Goal: Task Accomplishment & Management: Manage account settings

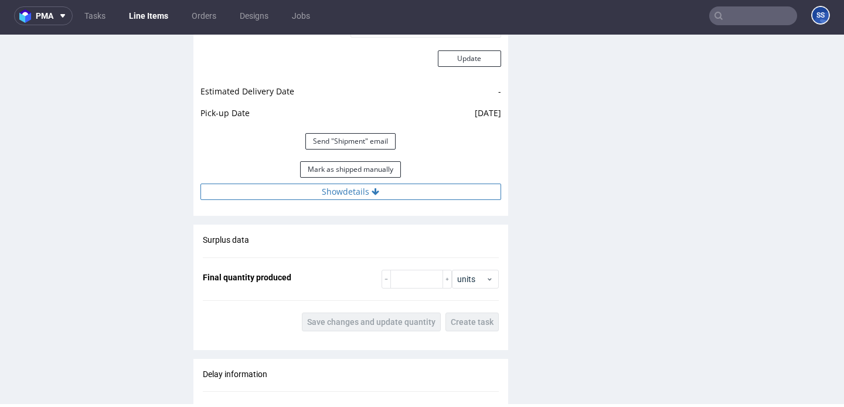
click at [277, 200] on button "Show details" at bounding box center [350, 191] width 301 height 16
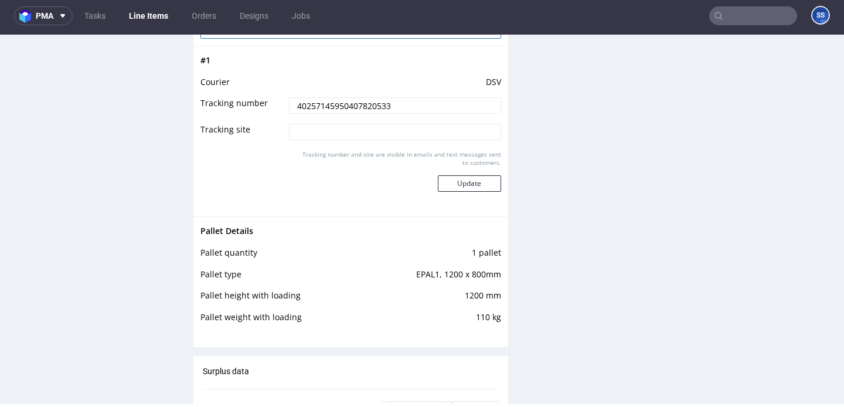
scroll to position [1346, 0]
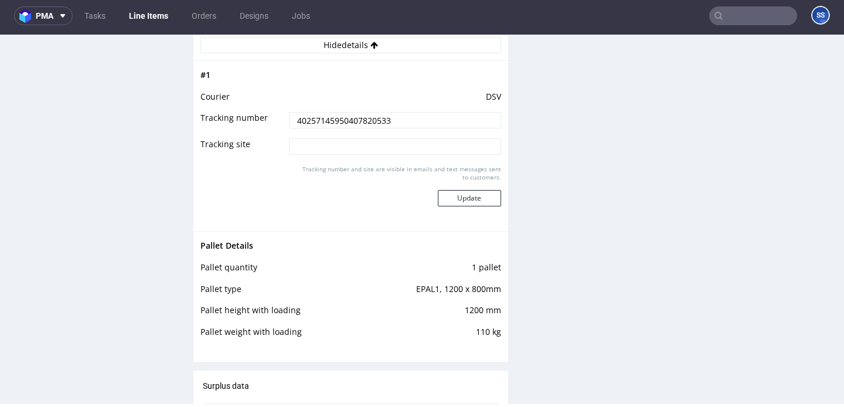
click at [350, 128] on input "40257145950407820533" at bounding box center [394, 120] width 211 height 16
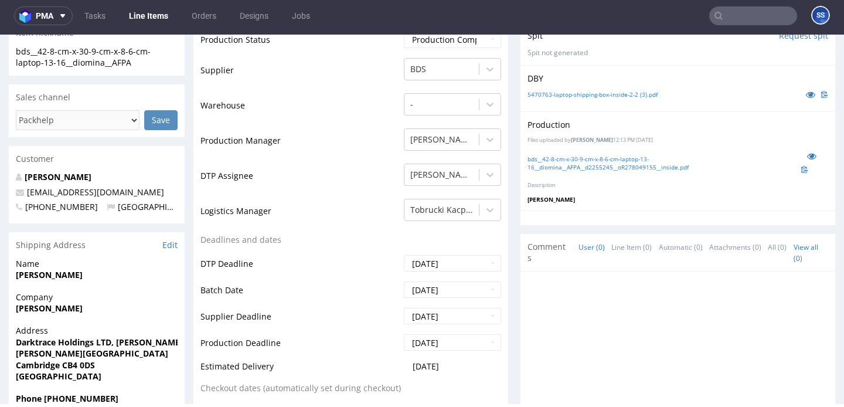
scroll to position [316, 0]
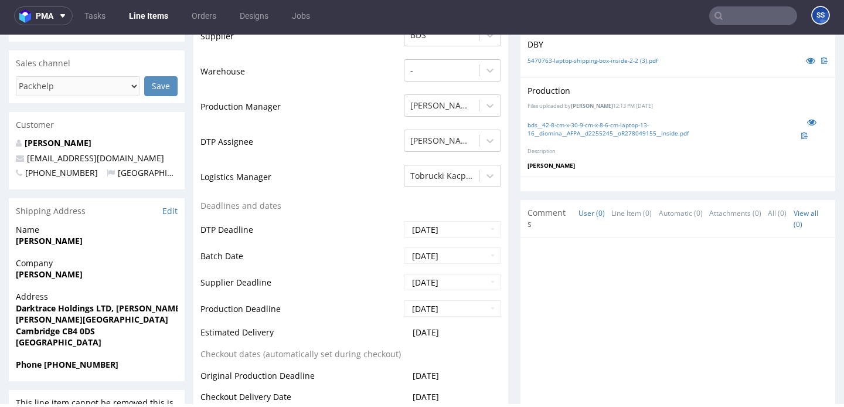
click at [142, 15] on link "Line Items" at bounding box center [148, 15] width 53 height 19
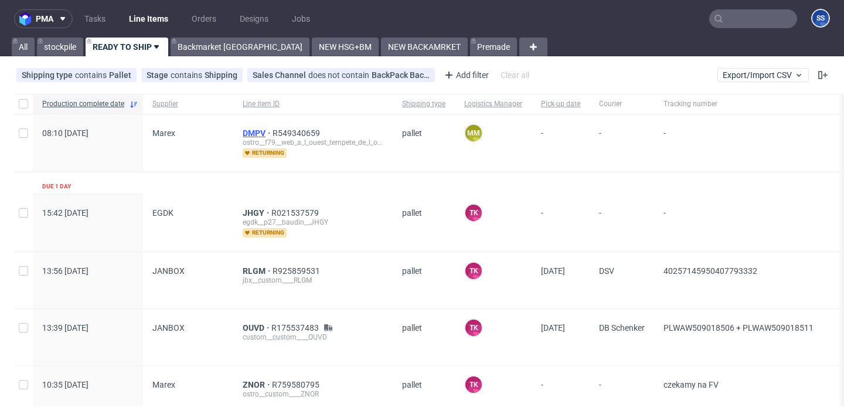
click at [255, 131] on span "DMPV" at bounding box center [258, 132] width 30 height 9
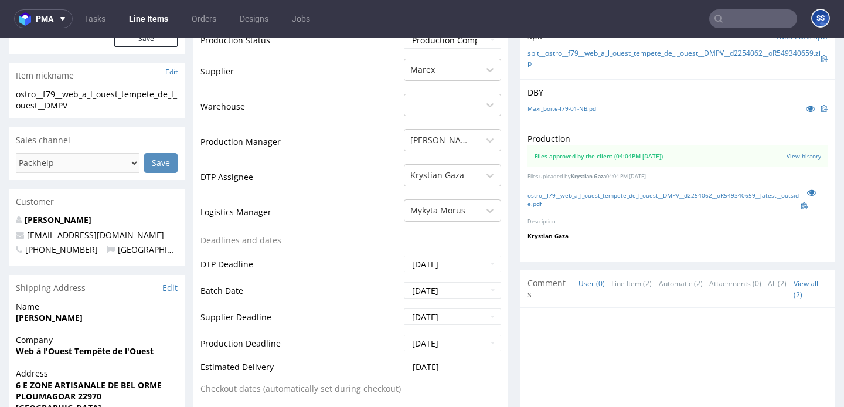
scroll to position [249, 0]
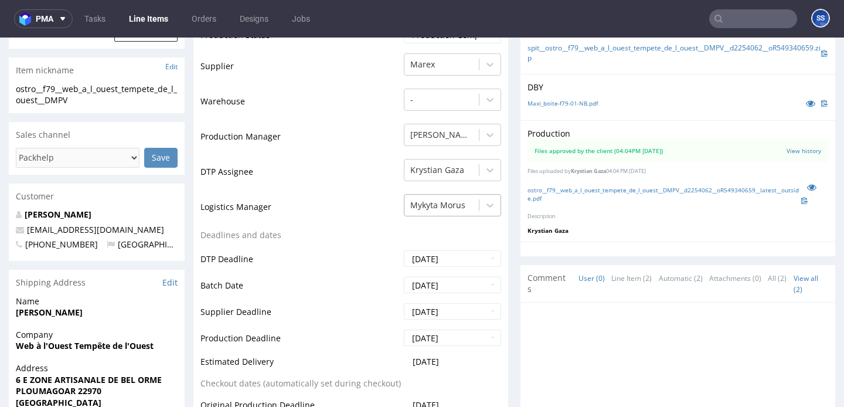
click at [447, 203] on div at bounding box center [441, 205] width 63 height 14
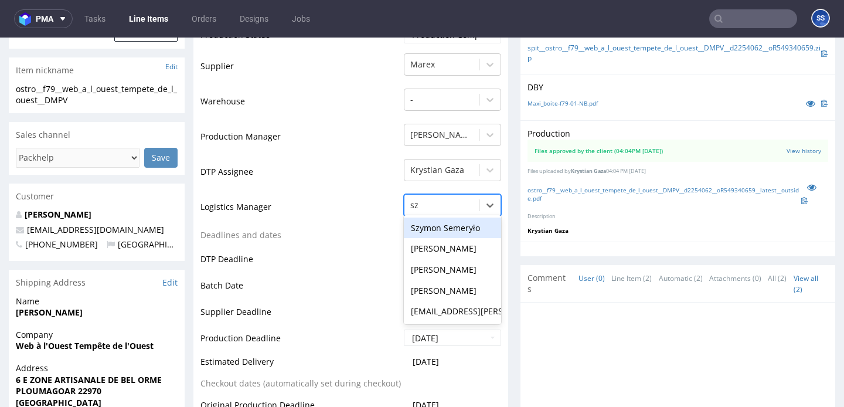
scroll to position [0, 0]
type input "szy"
click at [452, 220] on div "Szymon Semeryło" at bounding box center [452, 227] width 97 height 21
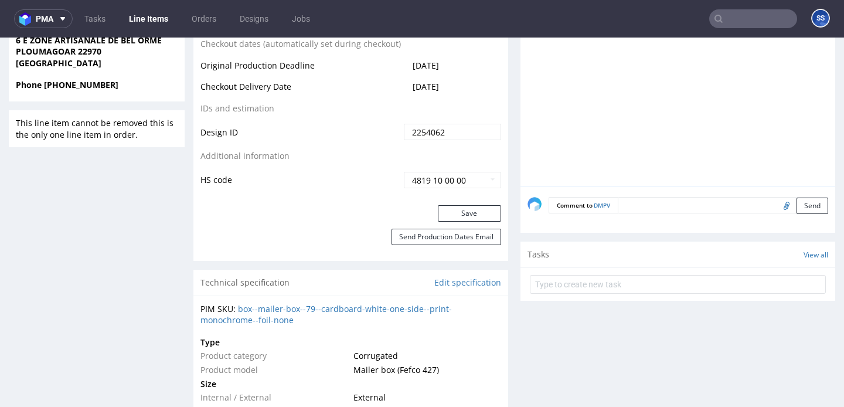
scroll to position [605, 0]
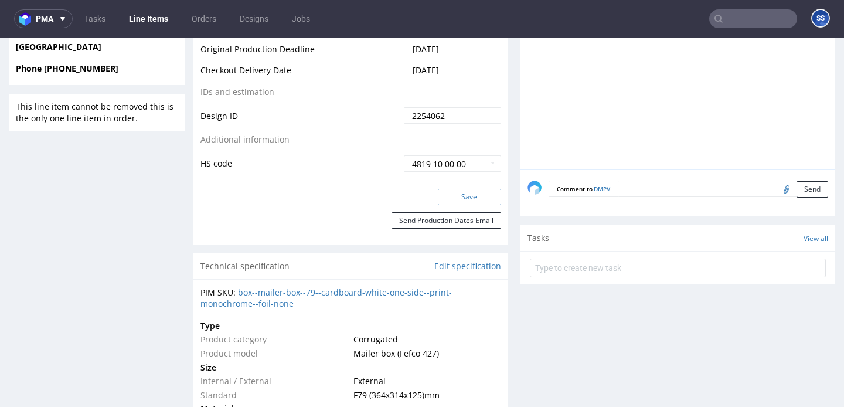
click at [449, 203] on button "Save" at bounding box center [469, 197] width 63 height 16
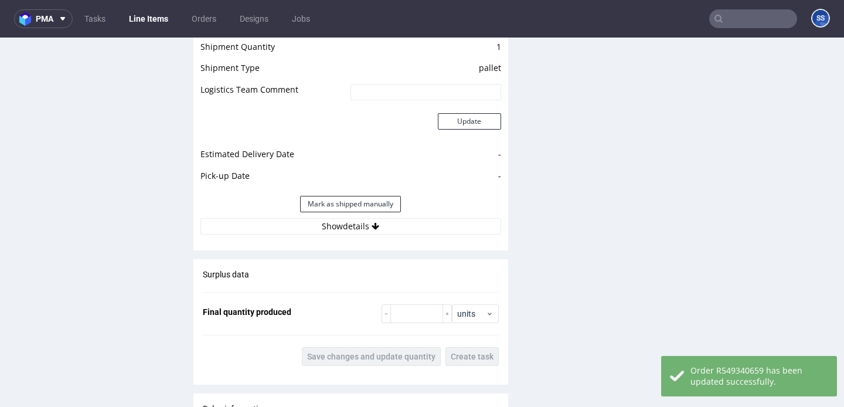
scroll to position [1226, 0]
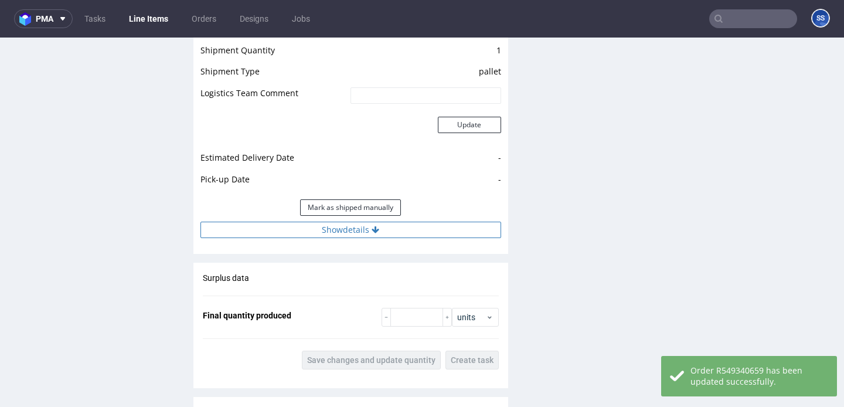
click at [425, 234] on button "Show details" at bounding box center [350, 229] width 301 height 16
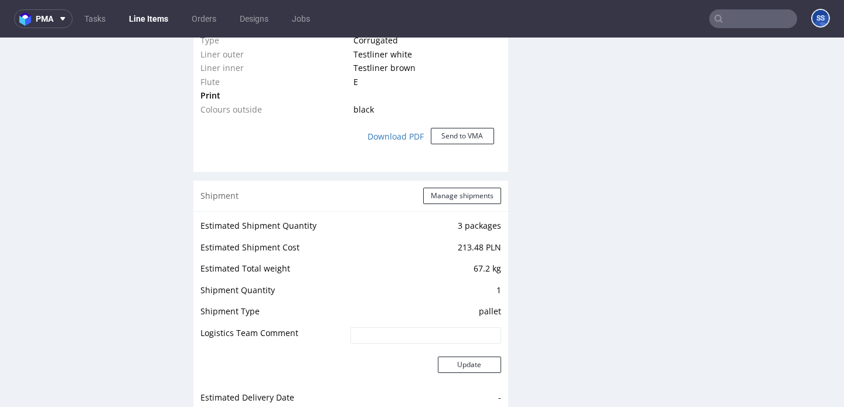
scroll to position [903, 0]
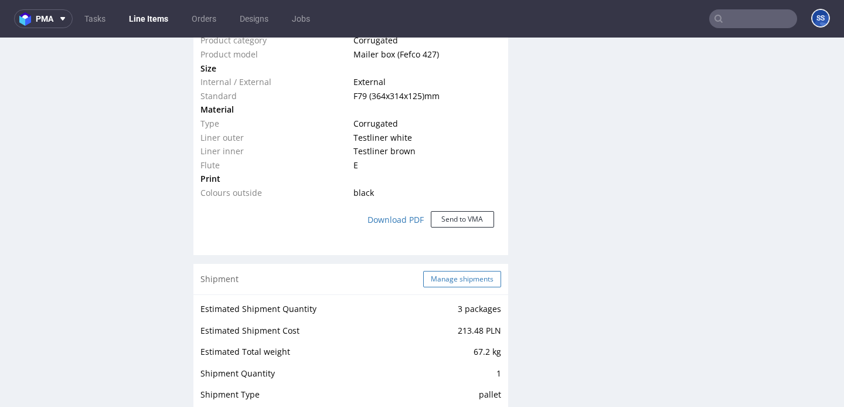
click at [463, 284] on button "Manage shipments" at bounding box center [462, 279] width 78 height 16
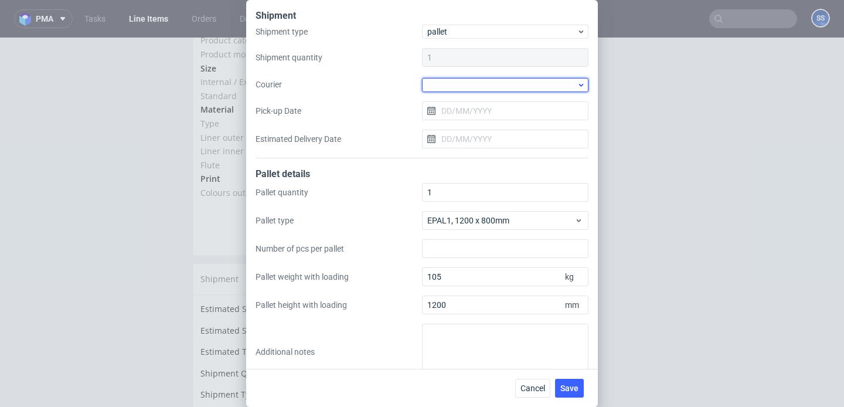
click at [447, 86] on div at bounding box center [505, 85] width 166 height 14
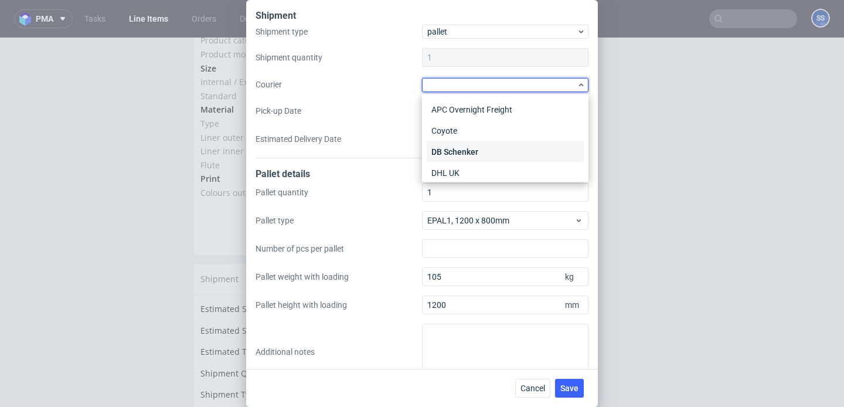
click at [467, 157] on div "DB Schenker" at bounding box center [504, 151] width 157 height 21
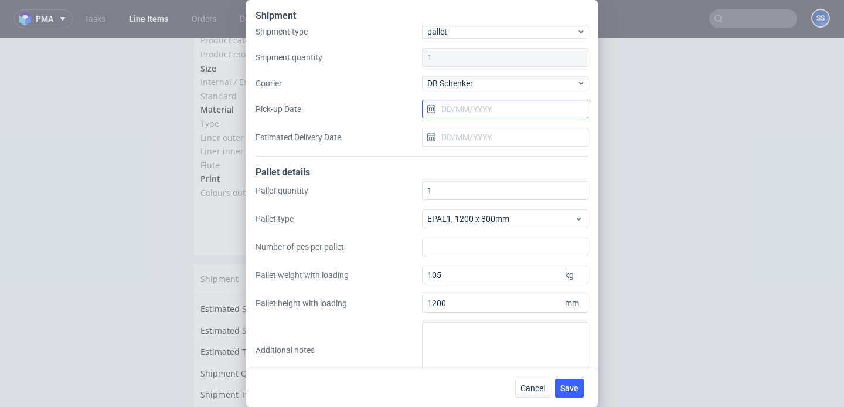
click at [468, 112] on input "Pick-up Date" at bounding box center [505, 109] width 166 height 19
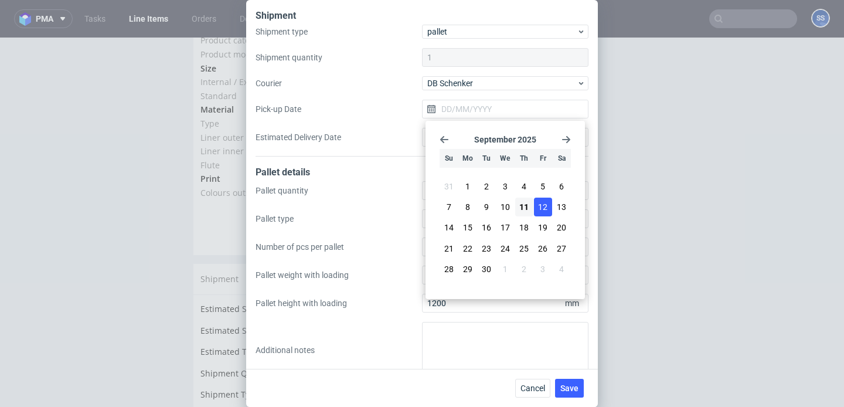
click at [541, 209] on span "12" at bounding box center [542, 207] width 9 height 12
type input "[DATE]"
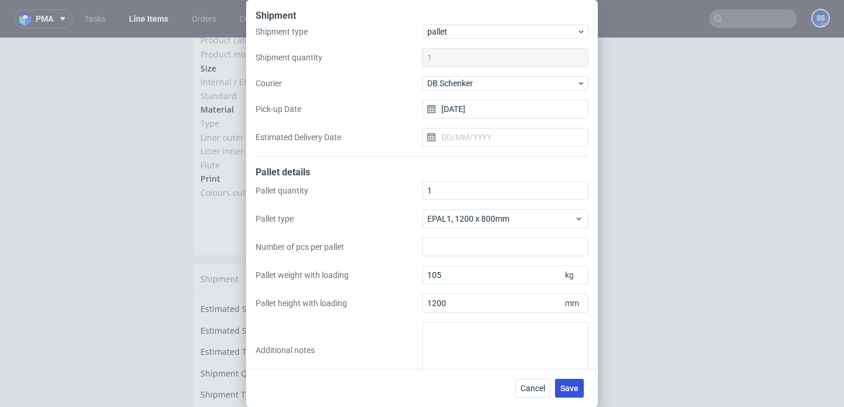
click at [566, 388] on span "Save" at bounding box center [569, 388] width 18 height 8
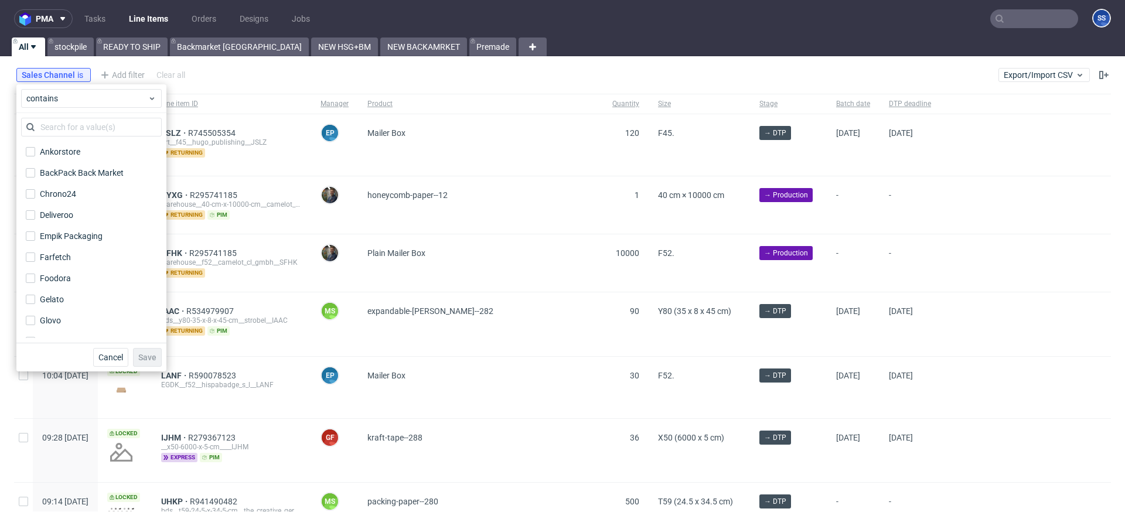
drag, startPoint x: 85, startPoint y: 172, endPoint x: 167, endPoint y: 356, distance: 200.9
click at [86, 172] on div "BackPack Back Market" at bounding box center [82, 173] width 84 height 12
click at [94, 178] on div "BackPack Back Market" at bounding box center [82, 173] width 84 height 12
click at [35, 177] on input "BackPack Back Market" at bounding box center [30, 172] width 9 height 9
checkbox input "true"
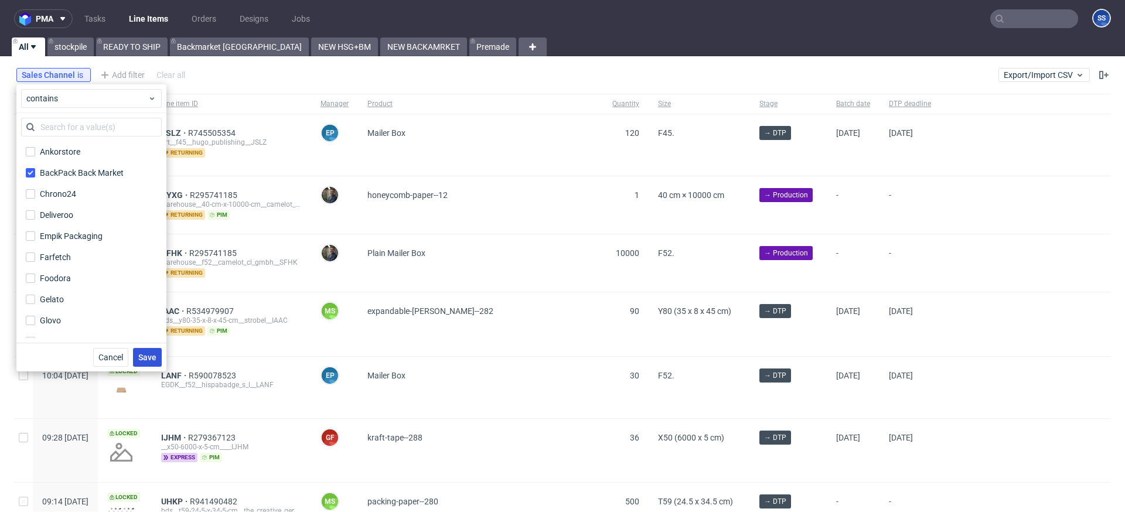
click at [149, 354] on span "Save" at bounding box center [147, 357] width 18 height 8
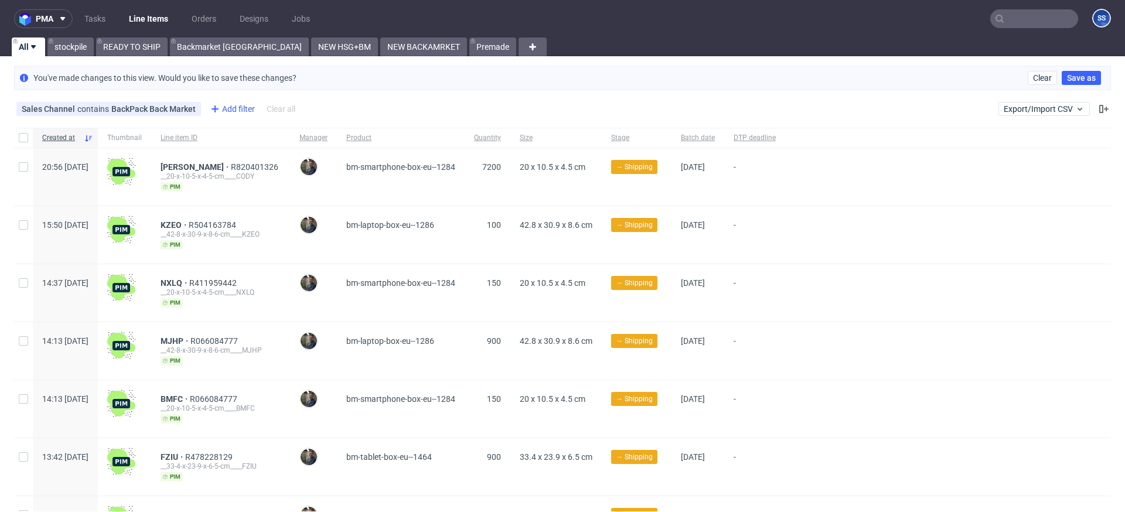
click at [231, 107] on div "Add filter" at bounding box center [232, 109] width 52 height 19
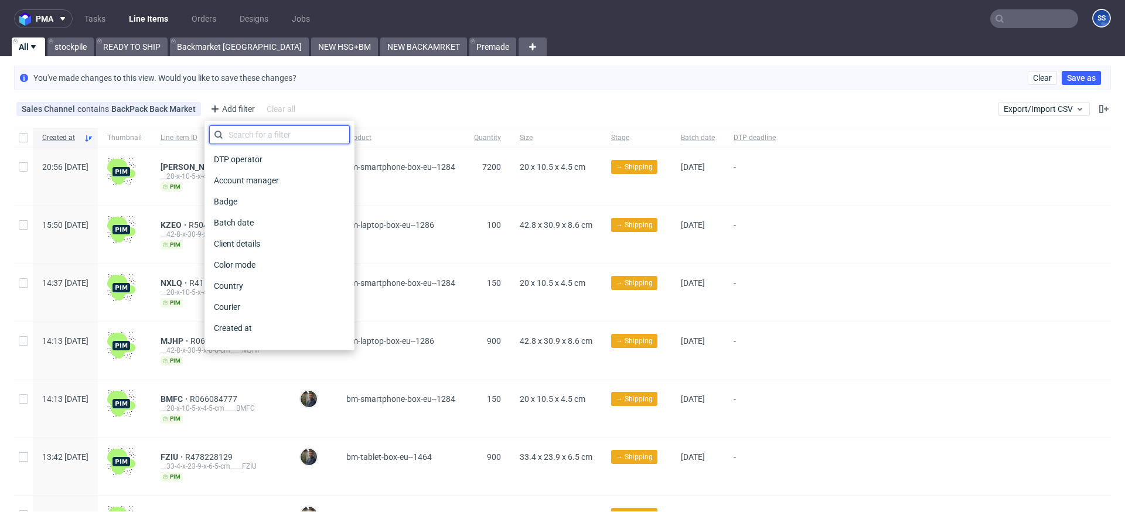
click at [254, 132] on input "text" at bounding box center [279, 134] width 141 height 19
click at [410, 228] on span "bm-laptop-box-eu--1286" at bounding box center [400, 234] width 109 height 29
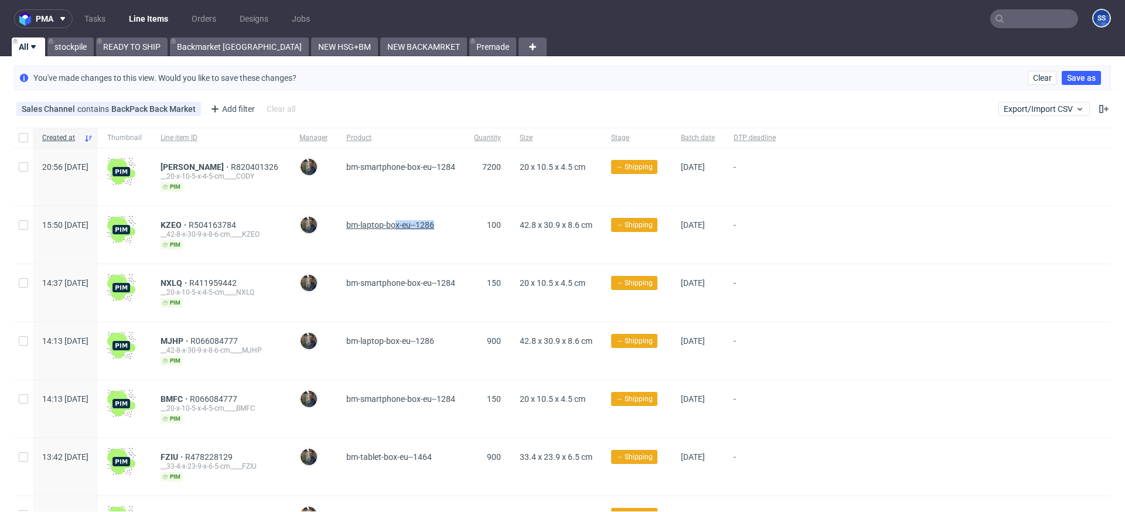
click at [411, 227] on span "bm-laptop-box-eu--1286" at bounding box center [390, 224] width 88 height 9
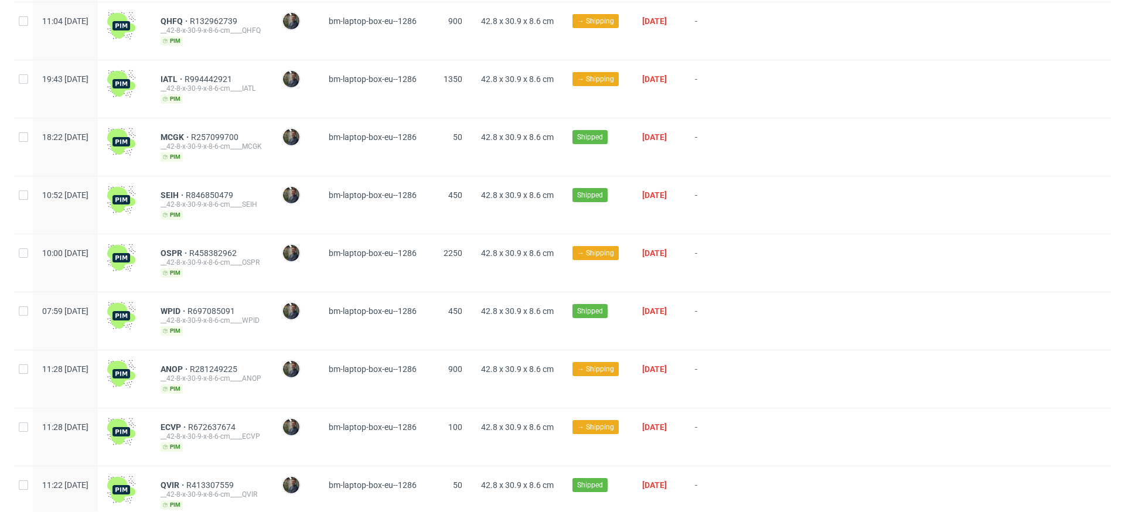
scroll to position [447, 0]
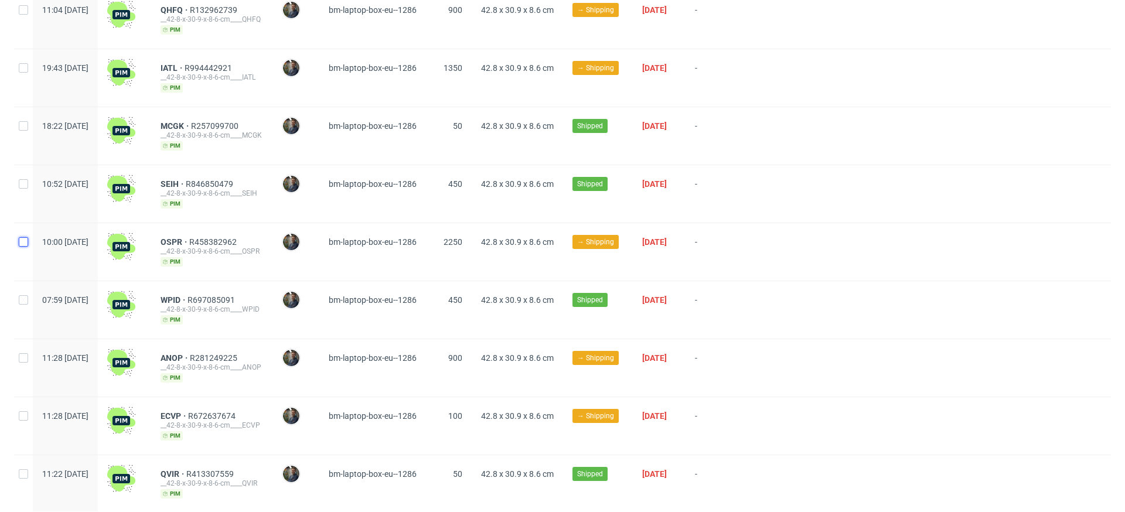
click at [24, 245] on input "checkbox" at bounding box center [23, 241] width 9 height 9
checkbox input "true"
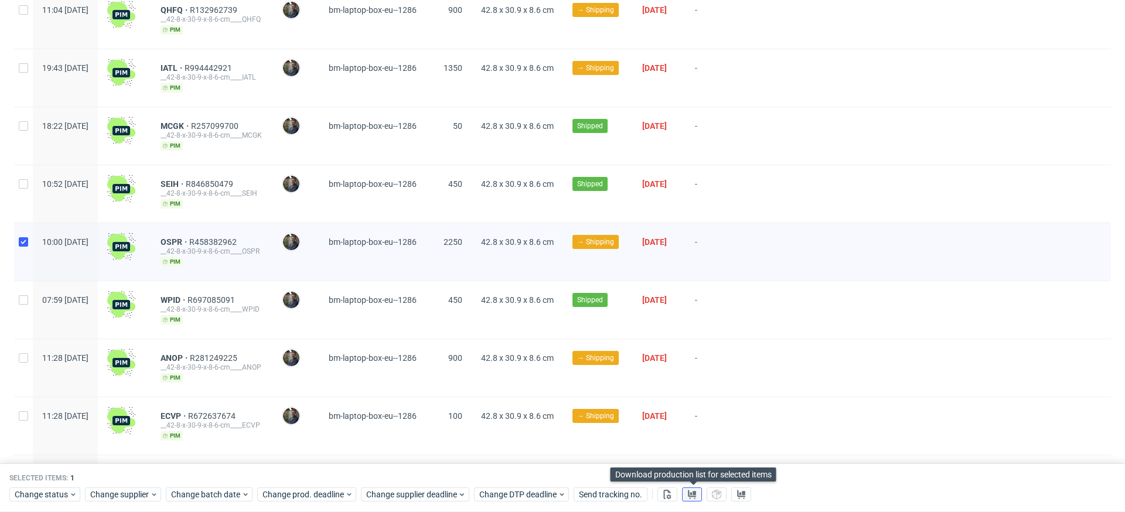
click at [688, 406] on icon at bounding box center [691, 494] width 9 height 9
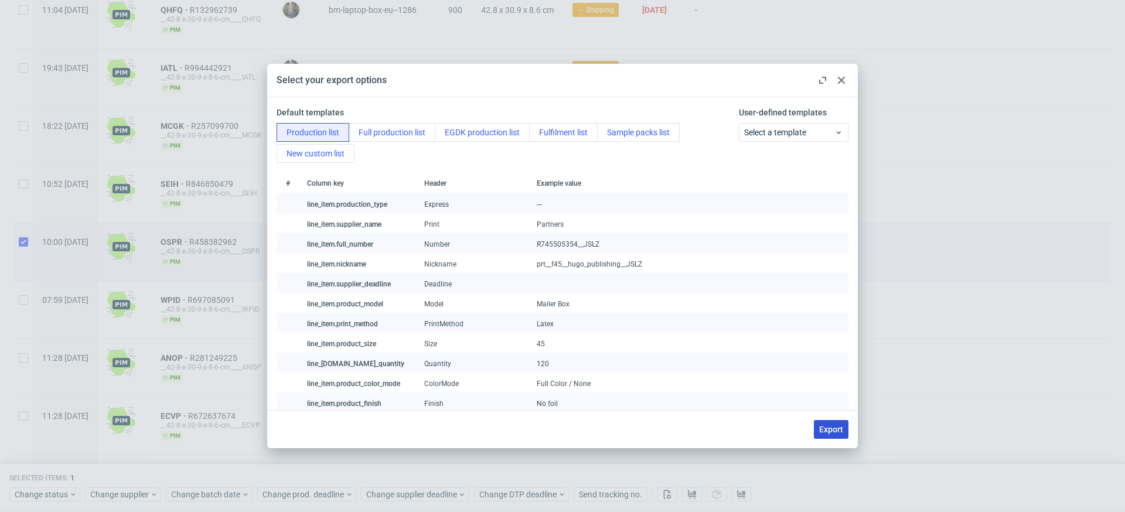
click at [836, 406] on button "Export" at bounding box center [831, 429] width 35 height 19
checkbox input "false"
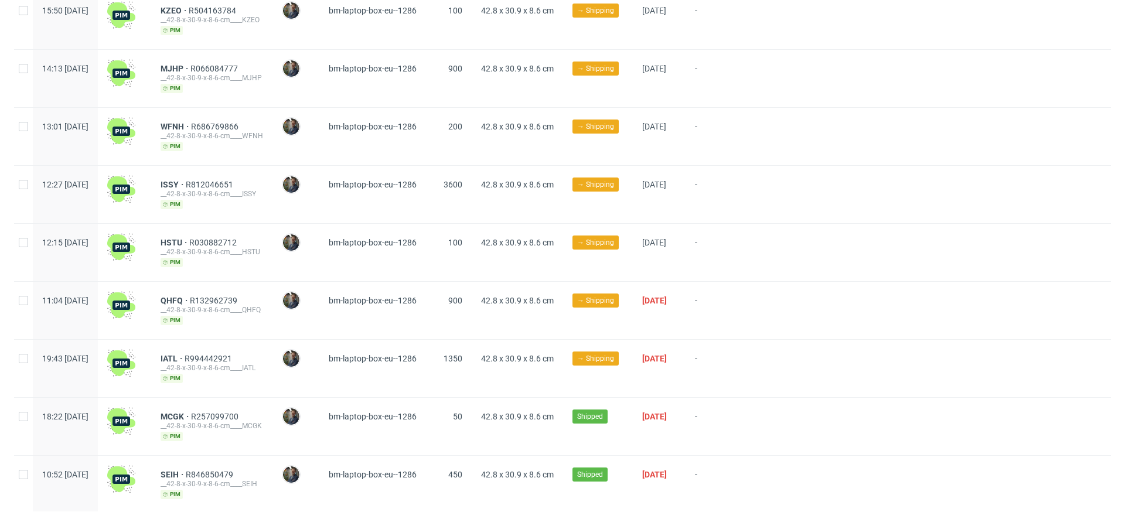
scroll to position [0, 0]
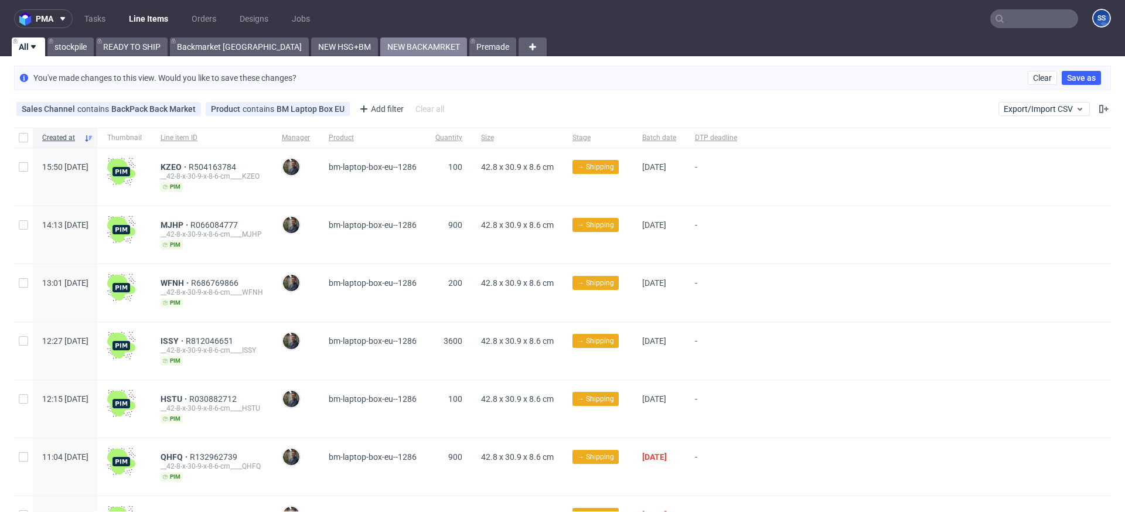
click at [380, 50] on link "NEW BACKAMRKET" at bounding box center [423, 46] width 87 height 19
click at [380, 49] on link "NEW BACKAMRKET" at bounding box center [423, 46] width 87 height 19
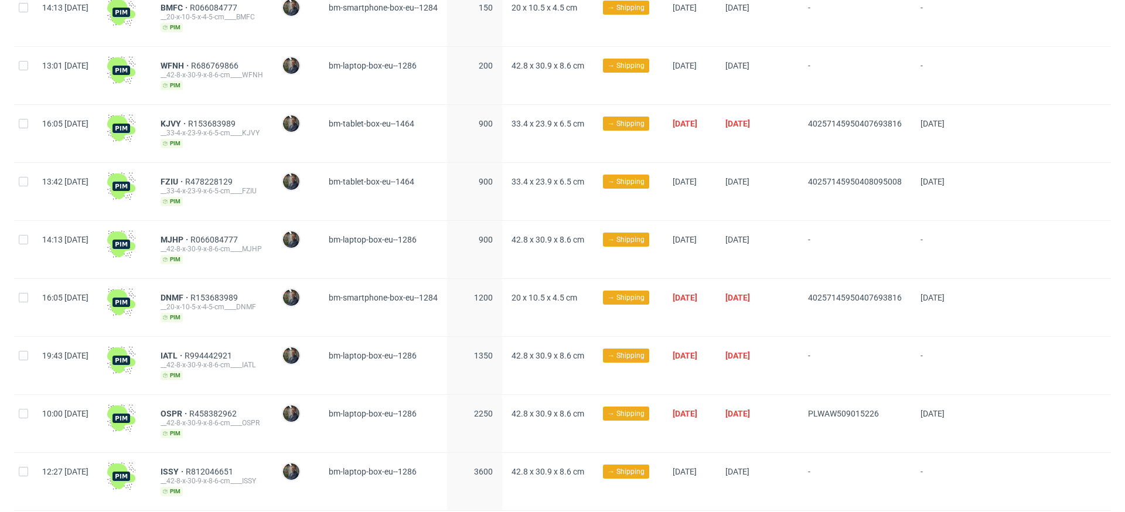
scroll to position [220, 0]
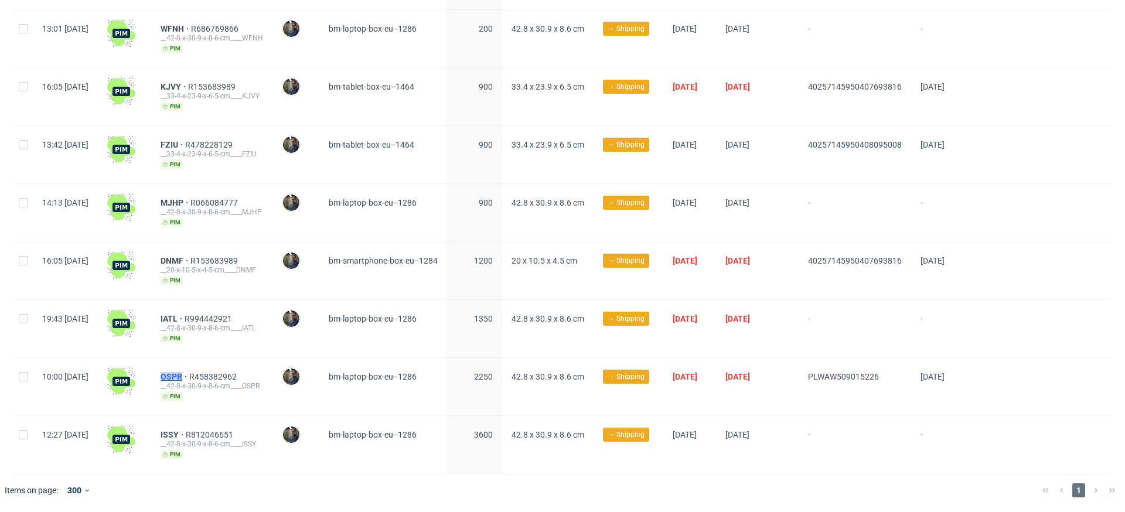
drag, startPoint x: 188, startPoint y: 372, endPoint x: 221, endPoint y: 375, distance: 33.0
click at [221, 375] on div "OSPR R458382962 __42-8-x-30-9-x-8-6-cm____OSPR pim" at bounding box center [211, 386] width 121 height 57
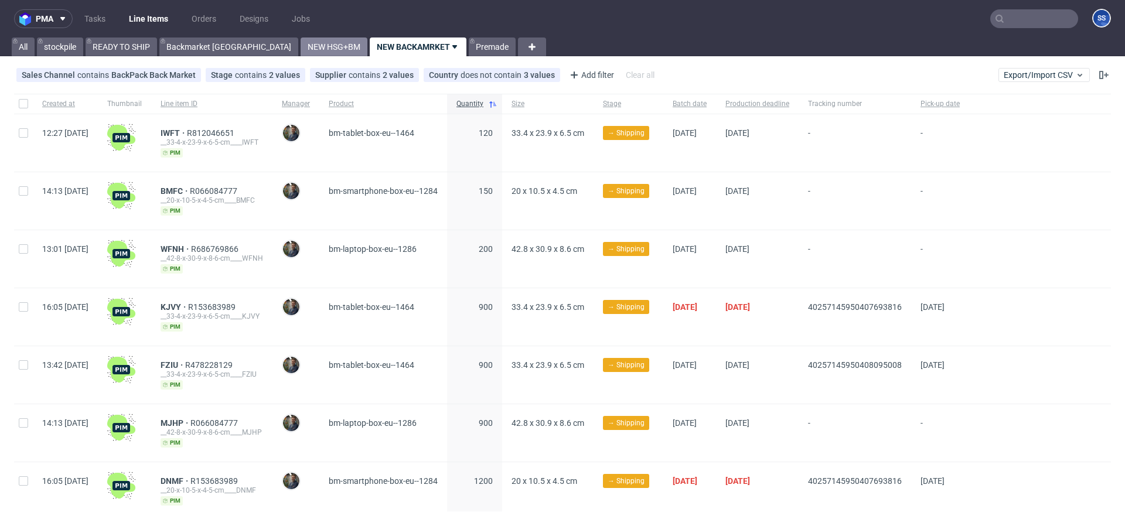
drag, startPoint x: 273, startPoint y: 50, endPoint x: 284, endPoint y: 49, distance: 10.6
click at [301, 50] on link "NEW HSG+BM" at bounding box center [334, 46] width 67 height 19
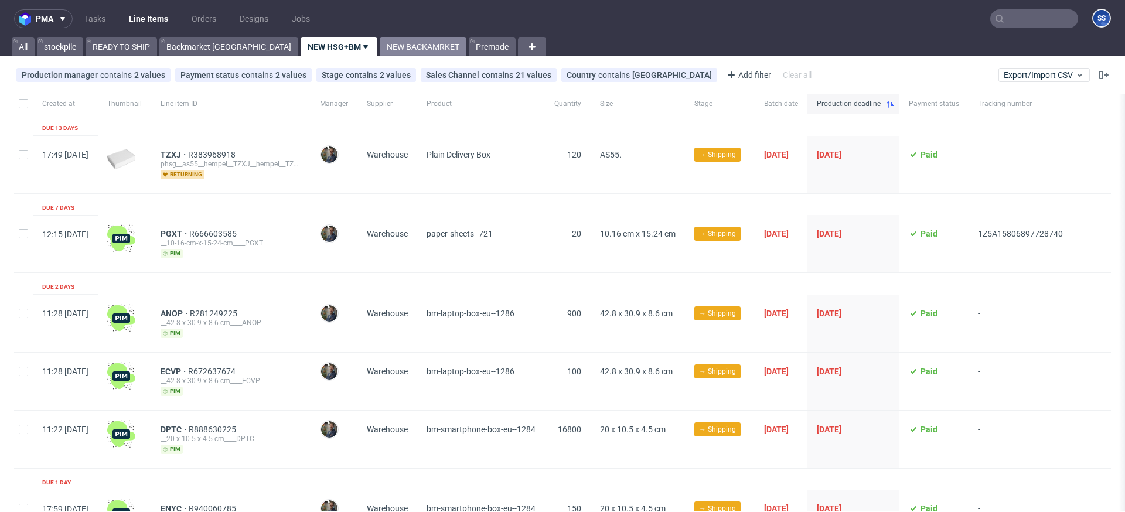
click at [380, 47] on link "NEW BACKAMRKET" at bounding box center [423, 46] width 87 height 19
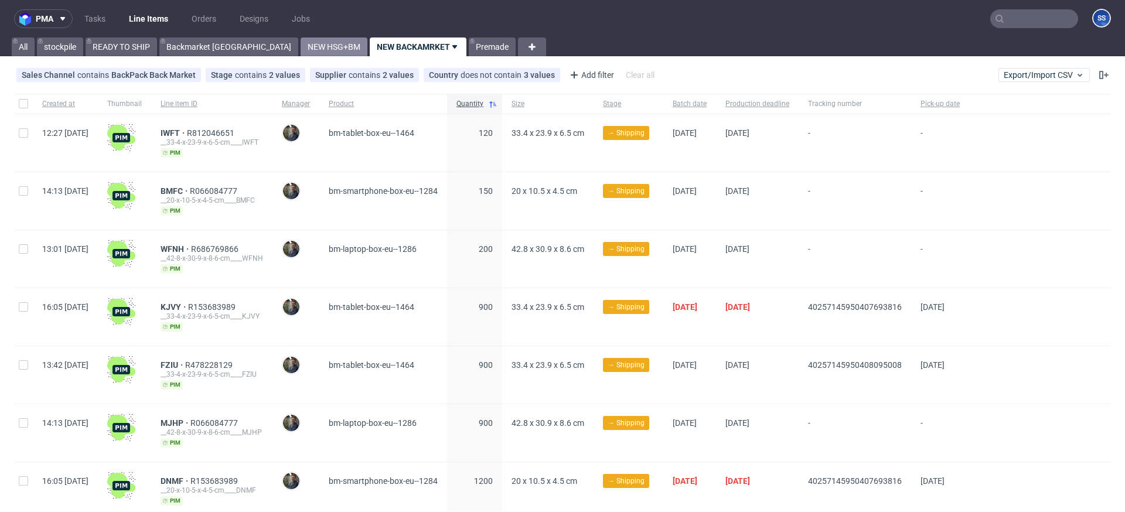
click at [301, 42] on link "NEW HSG+BM" at bounding box center [334, 46] width 67 height 19
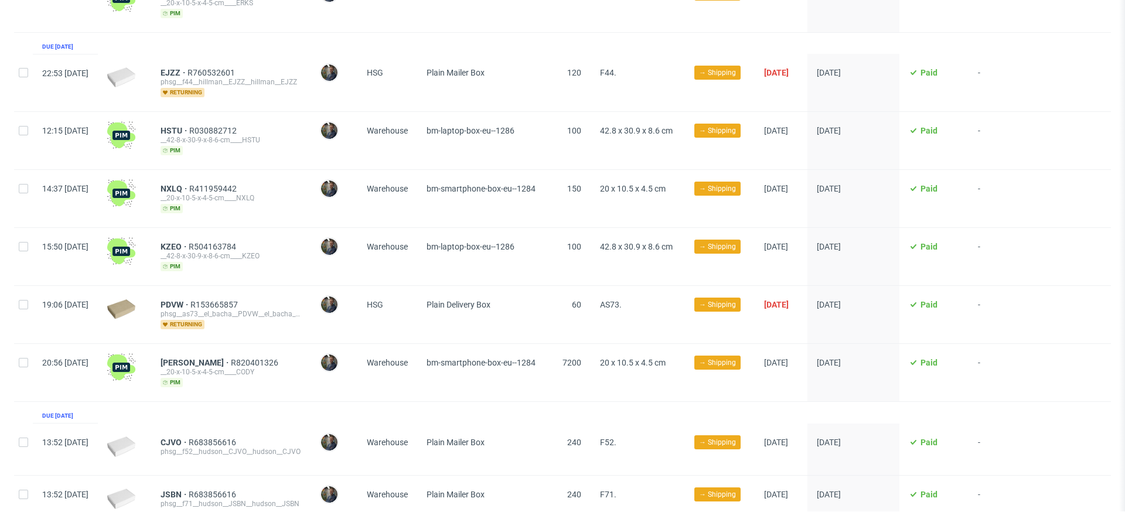
scroll to position [1054, 0]
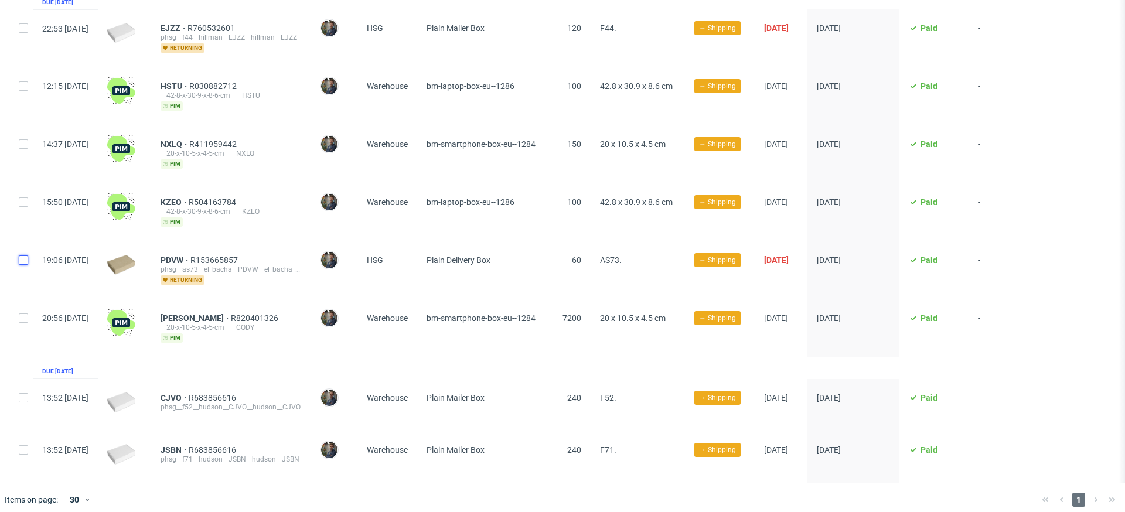
click at [19, 255] on input "checkbox" at bounding box center [23, 259] width 9 height 9
checkbox input "true"
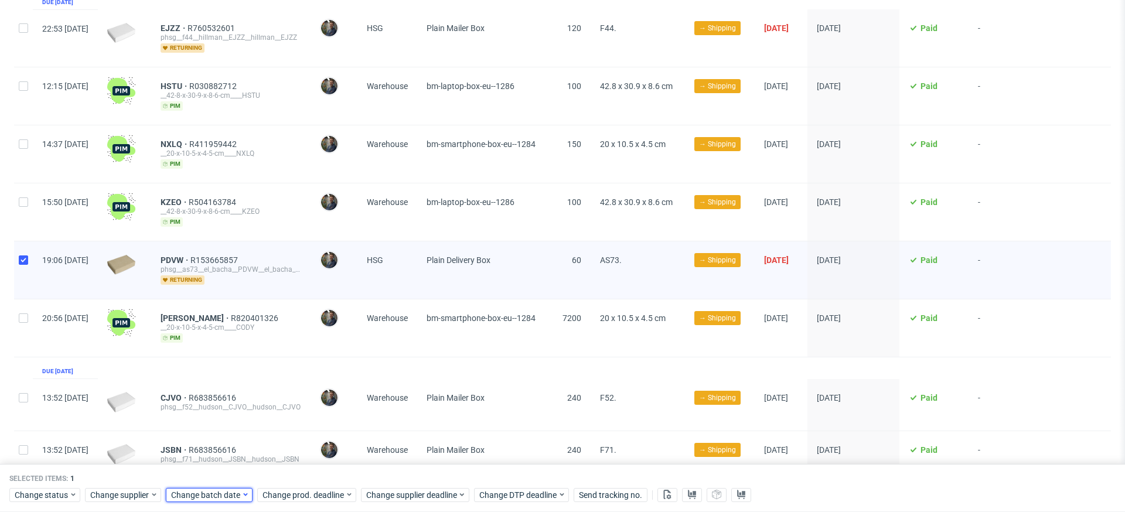
click at [192, 406] on span "Change batch date" at bounding box center [206, 495] width 70 height 12
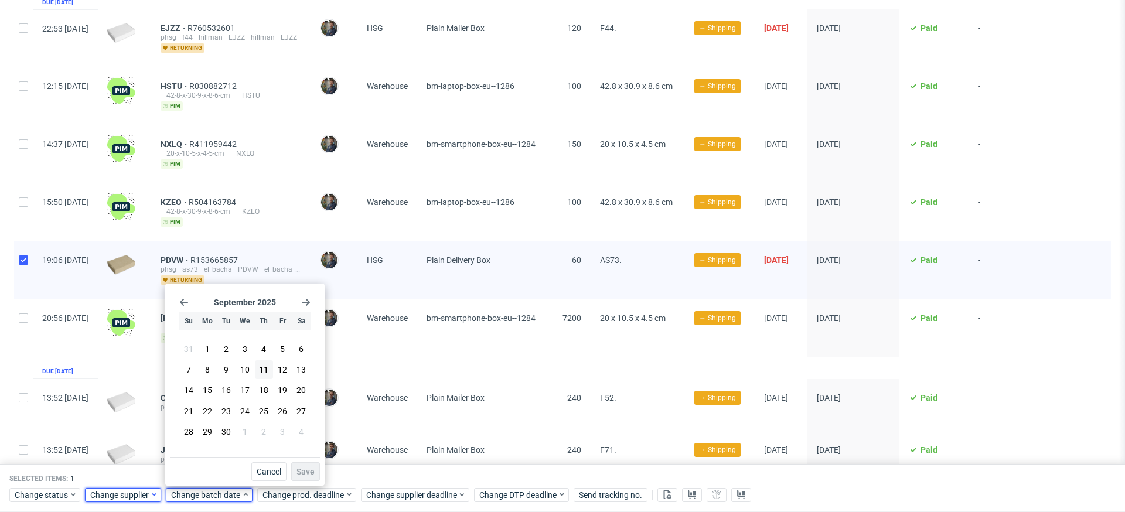
click at [125, 406] on span "Change supplier" at bounding box center [120, 495] width 60 height 12
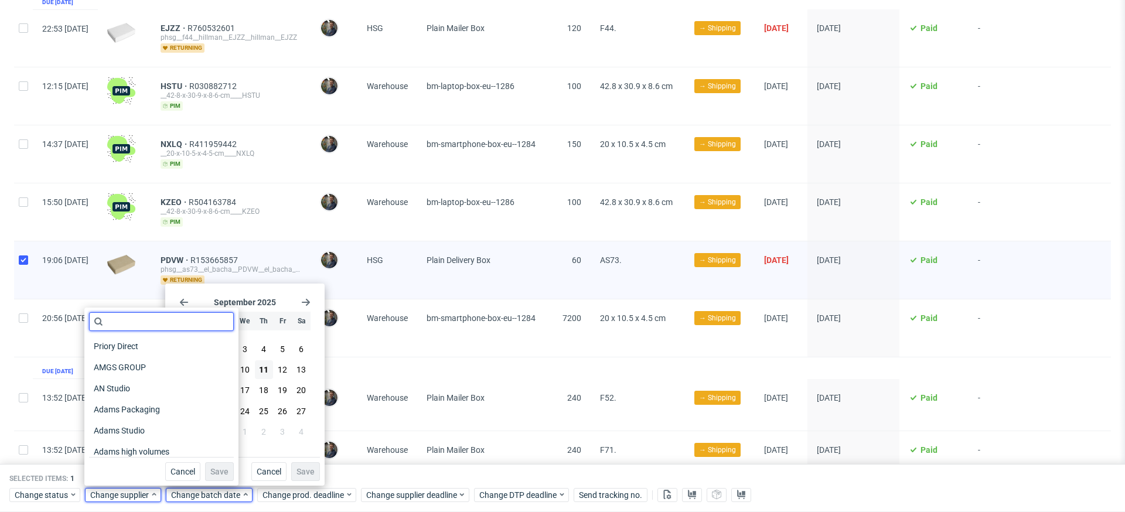
click at [125, 328] on input "text" at bounding box center [161, 321] width 145 height 19
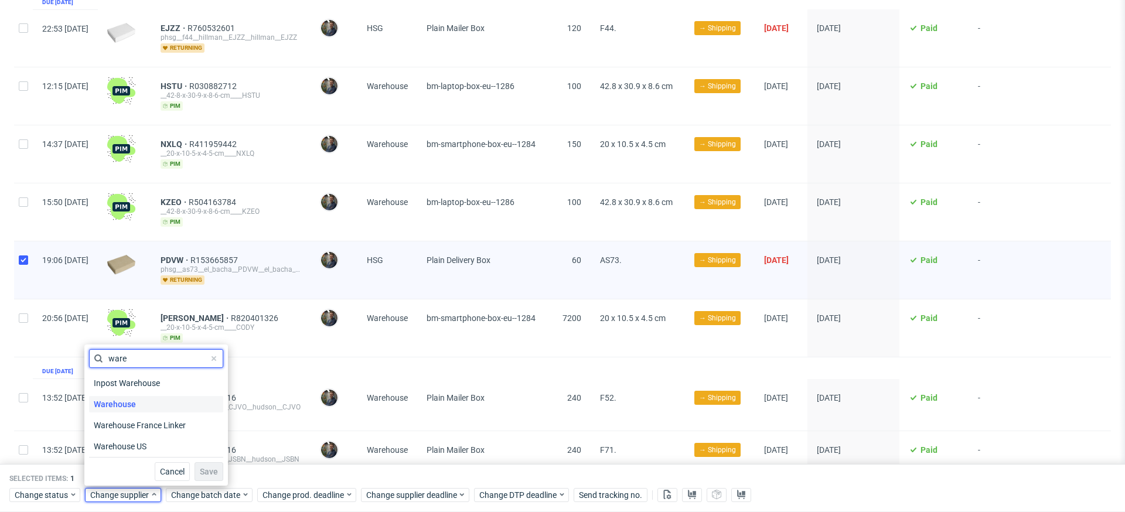
type input "ware"
click at [139, 401] on span "Warehouse" at bounding box center [115, 404] width 52 height 16
click at [209, 406] on button "Save" at bounding box center [208, 471] width 29 height 19
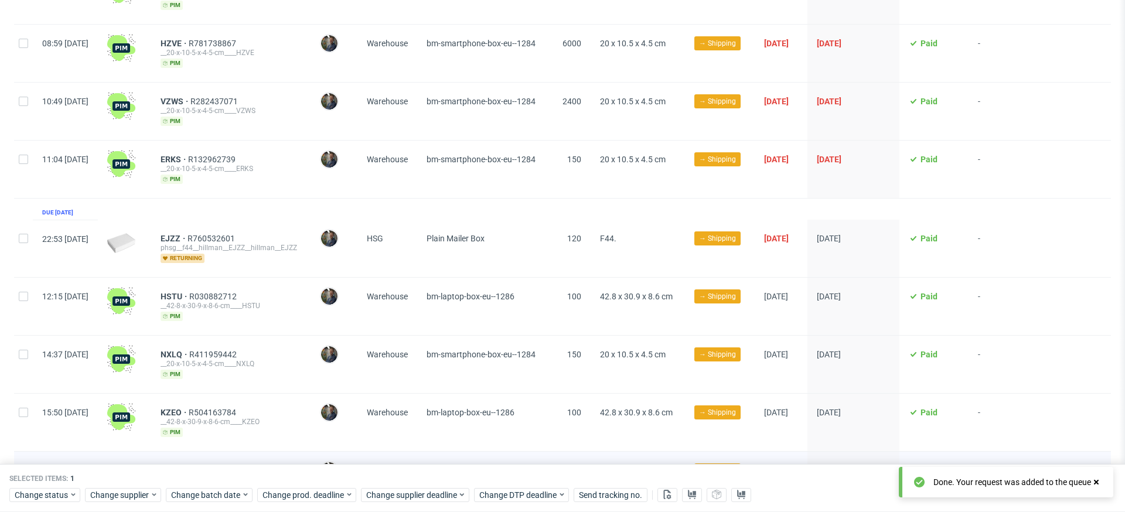
scroll to position [843, 0]
click at [21, 235] on input "checkbox" at bounding box center [23, 239] width 9 height 9
checkbox input "true"
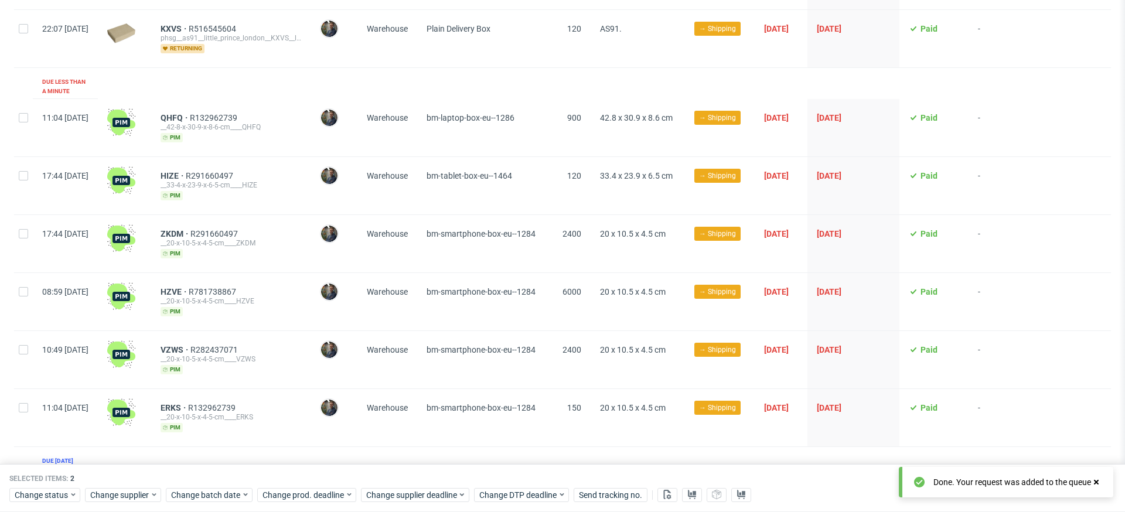
scroll to position [595, 0]
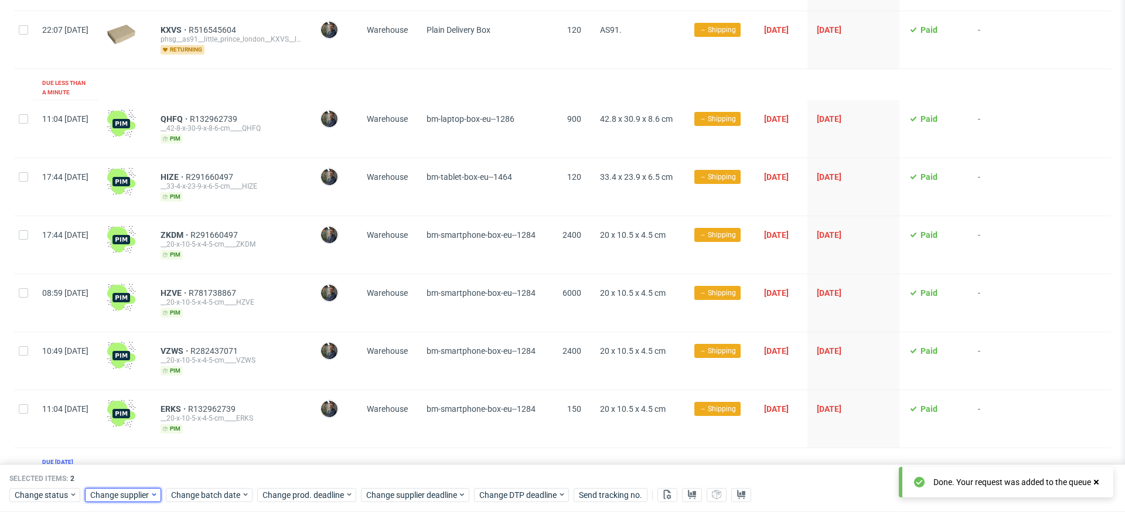
click at [134, 406] on span "Change supplier" at bounding box center [120, 495] width 60 height 12
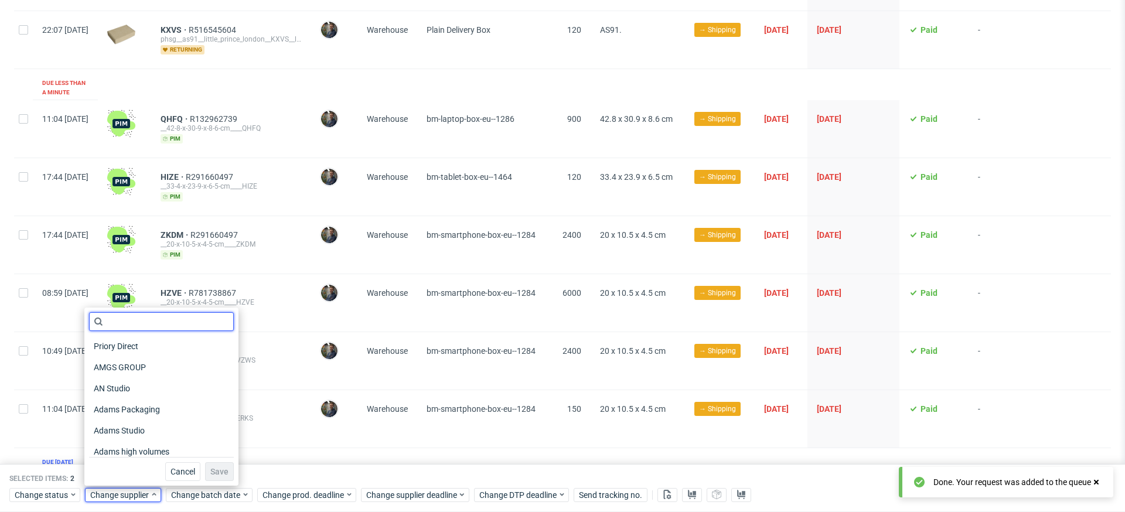
click at [130, 320] on input "text" at bounding box center [161, 321] width 145 height 19
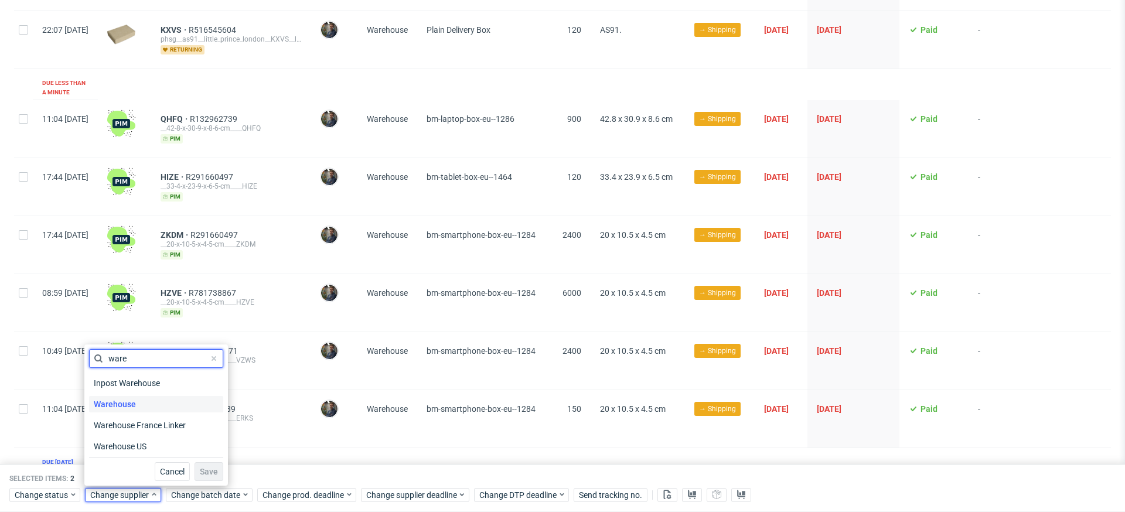
type input "ware"
click at [132, 404] on span "Warehouse" at bounding box center [115, 404] width 52 height 16
click at [204, 406] on span "Save" at bounding box center [209, 471] width 18 height 8
